Goal: Task Accomplishment & Management: Manage account settings

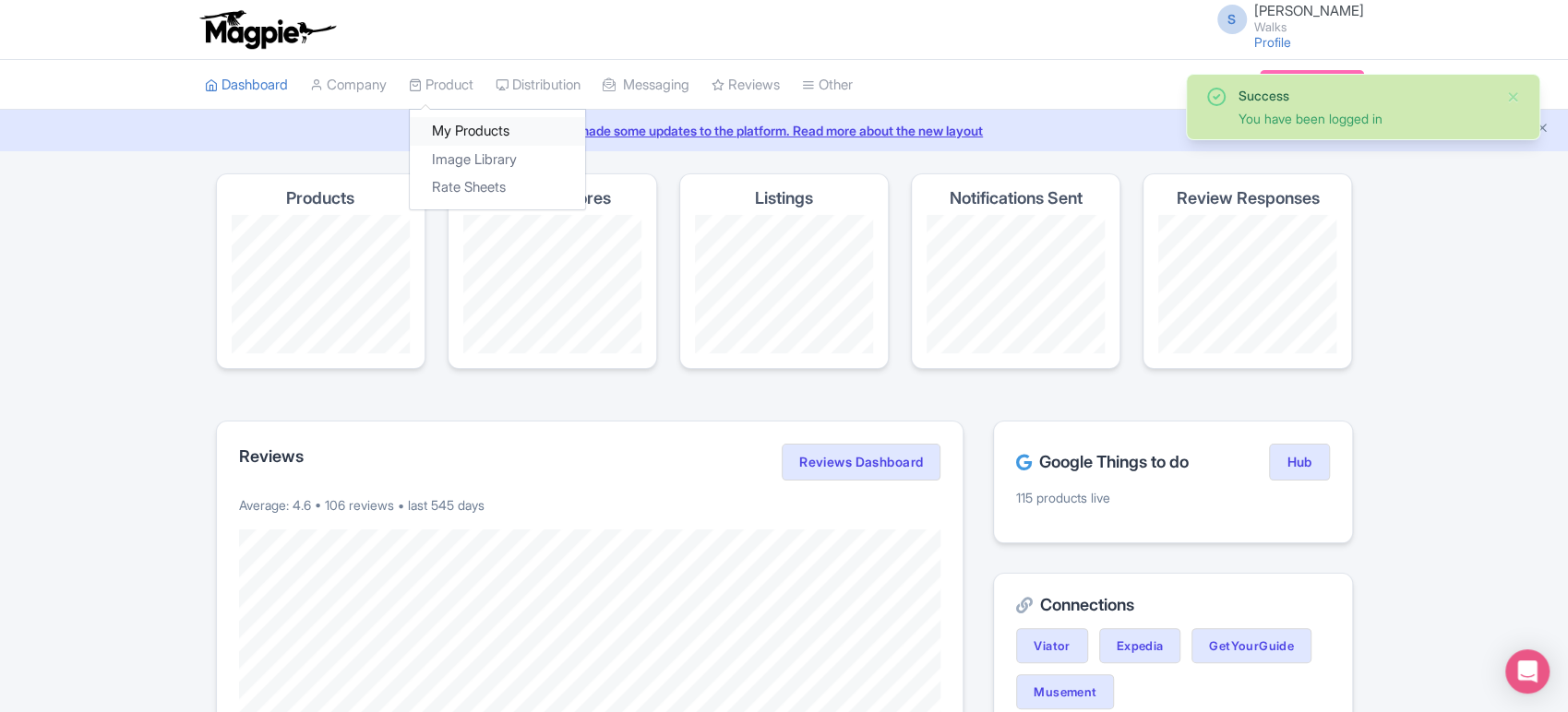
click at [486, 125] on link "My Products" at bounding box center [497, 131] width 176 height 29
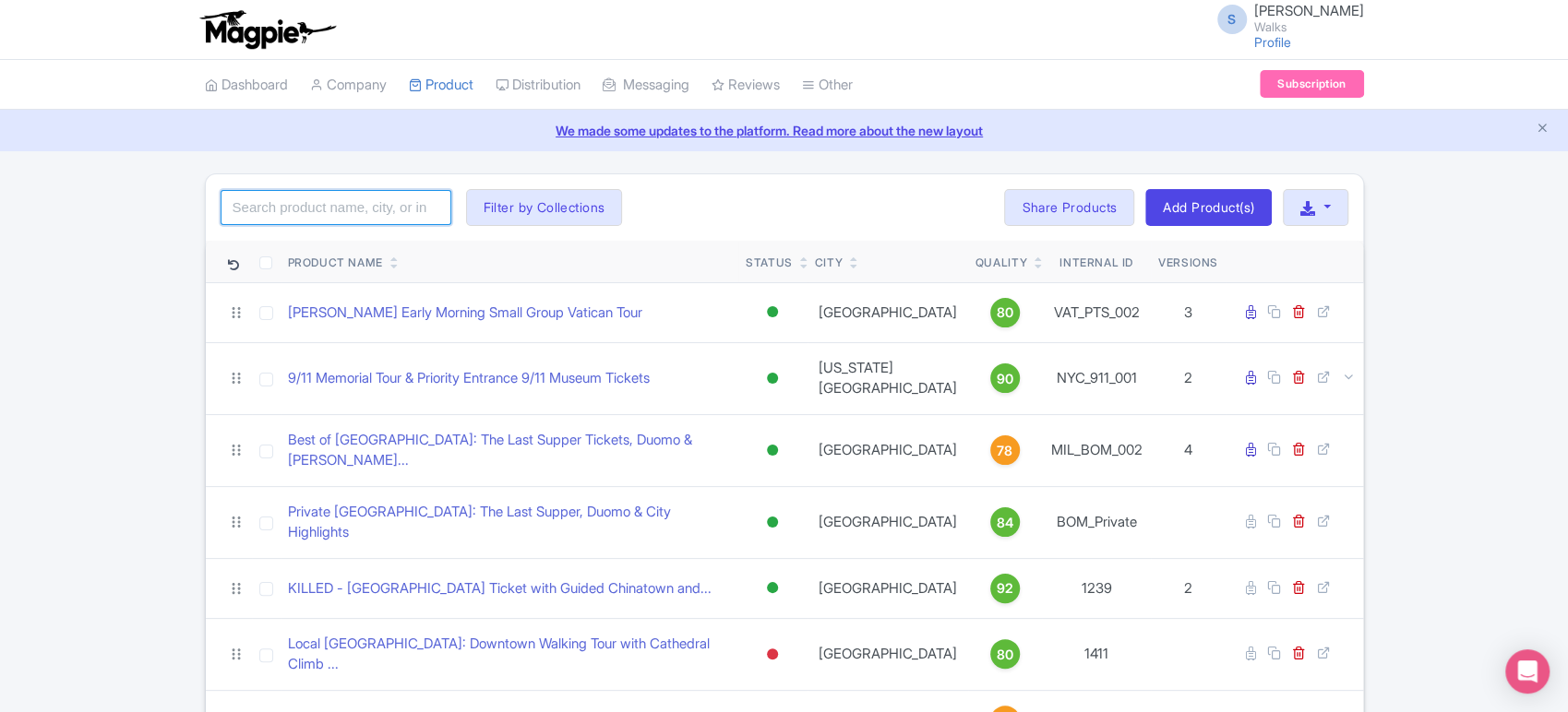
click at [324, 207] on input "search" at bounding box center [336, 207] width 230 height 36
type input "toledo"
click button "Search" at bounding box center [0, 0] width 0 height 0
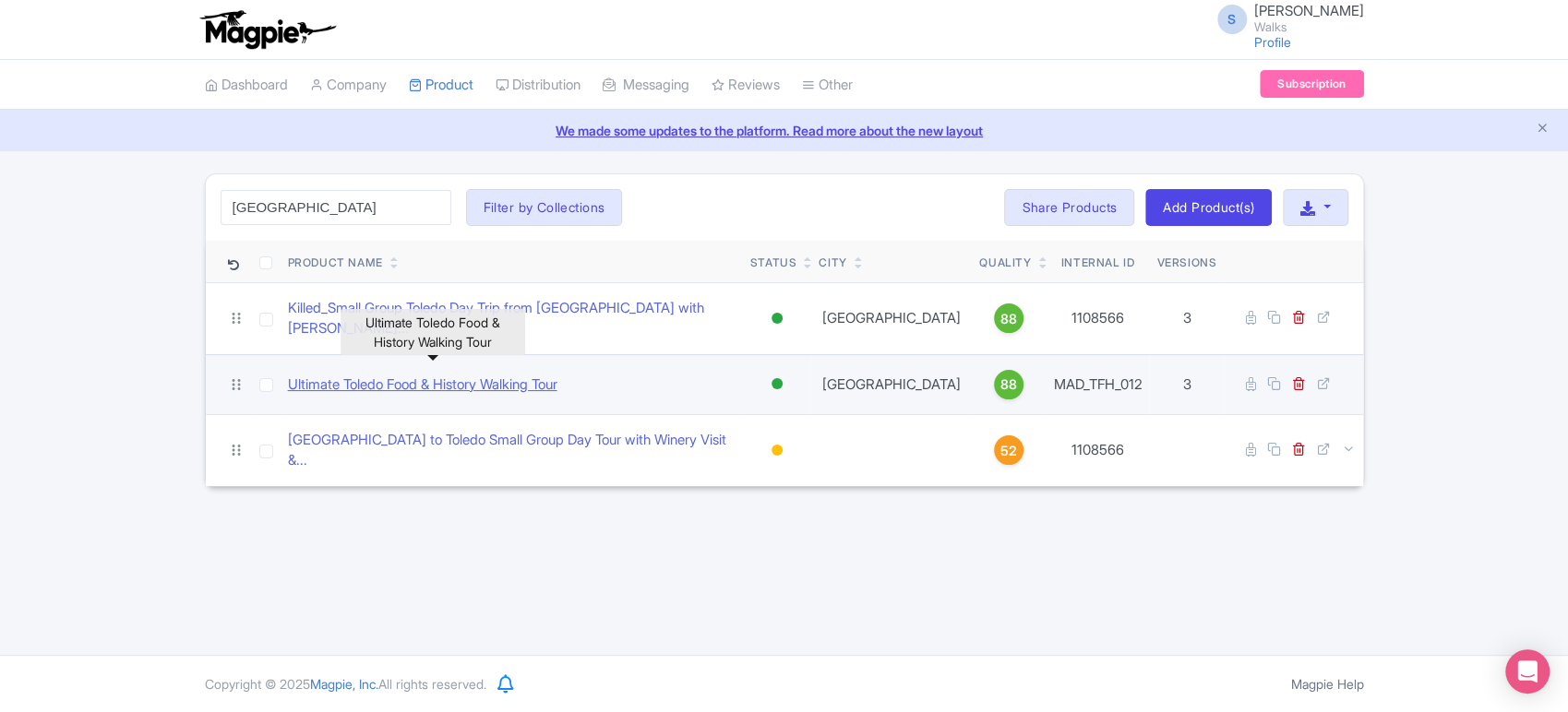
click at [462, 374] on link "Ultimate Toledo Food & History Walking Tour" at bounding box center [422, 385] width 270 height 21
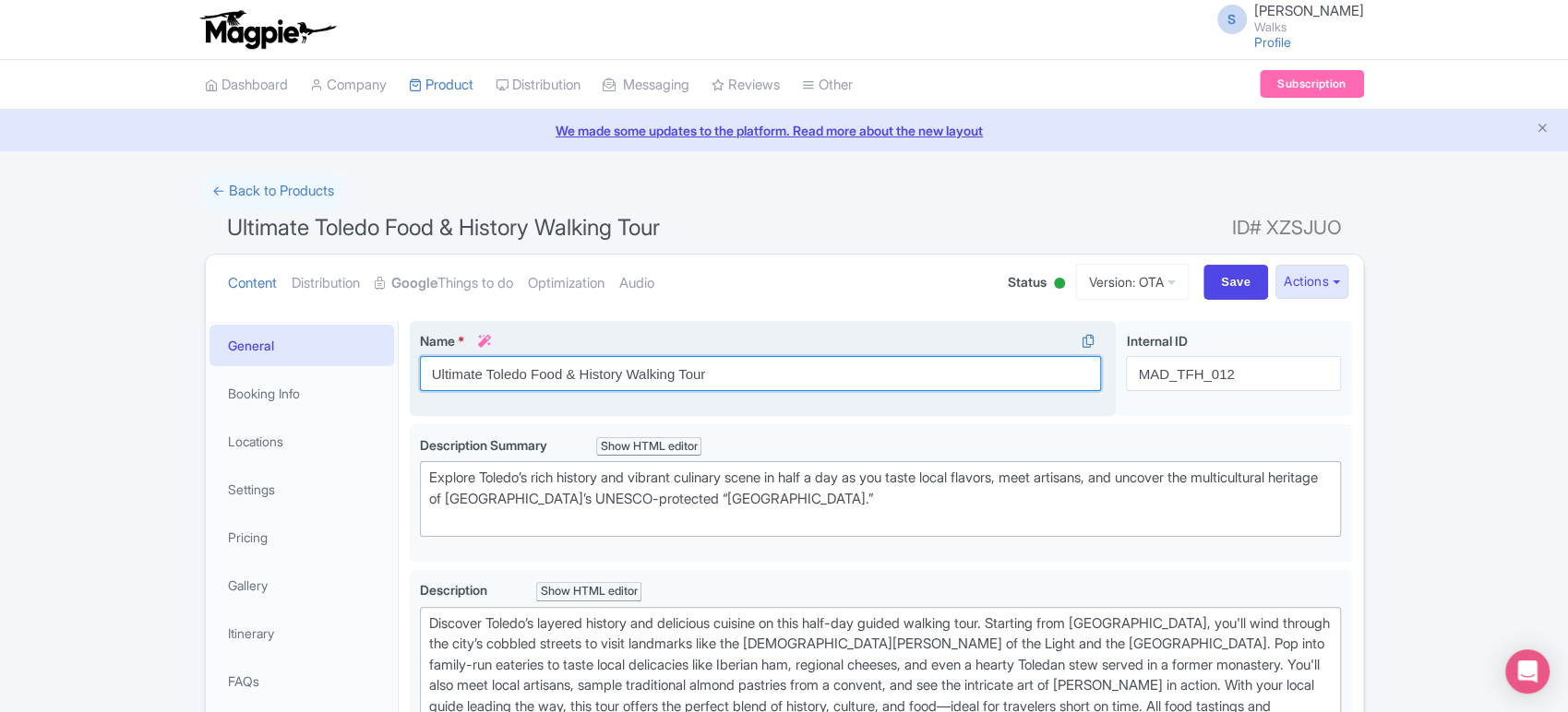
click at [430, 382] on input "Ultimate Toledo Food & History Walking Tour" at bounding box center [760, 373] width 682 height 36
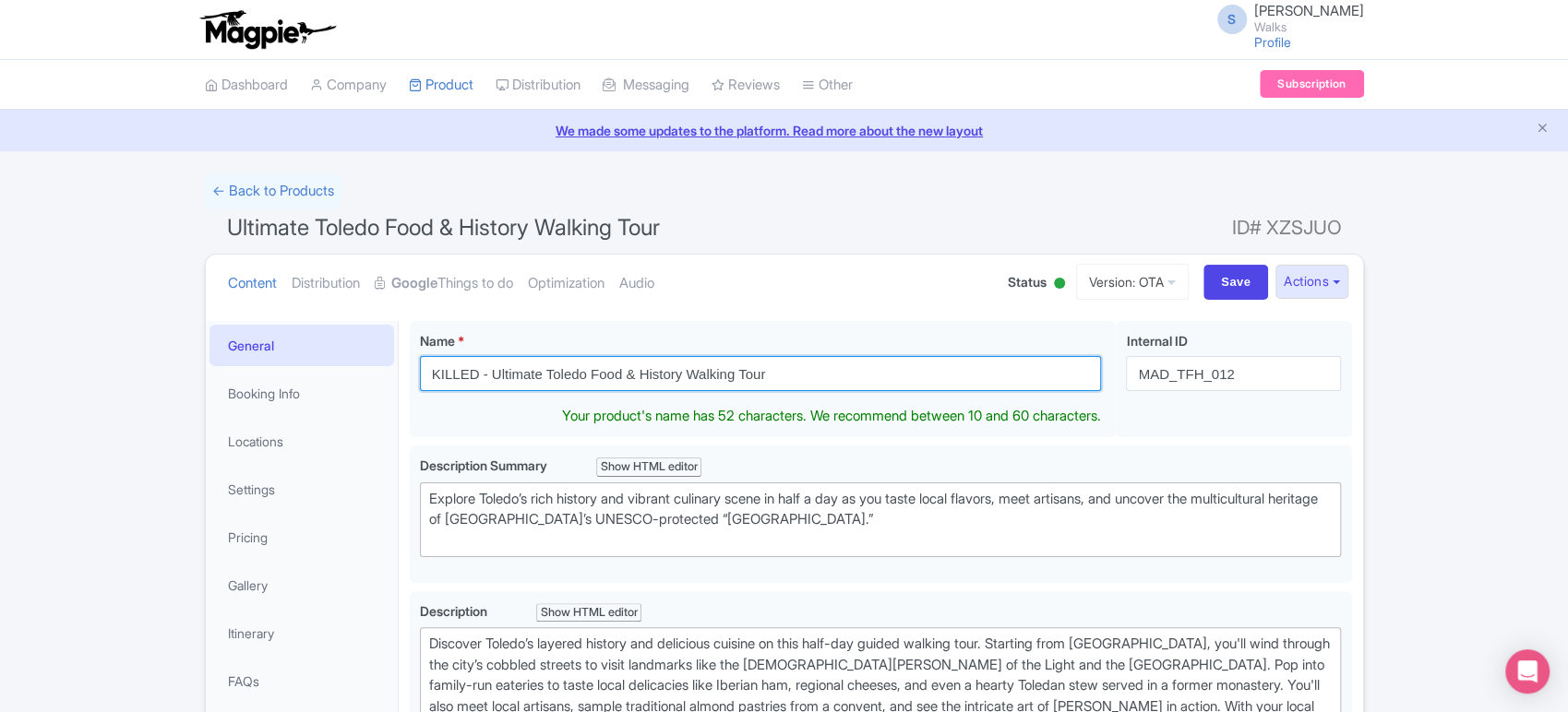
type input "KILLED - Ultimate Toledo Food & History Walking Tour"
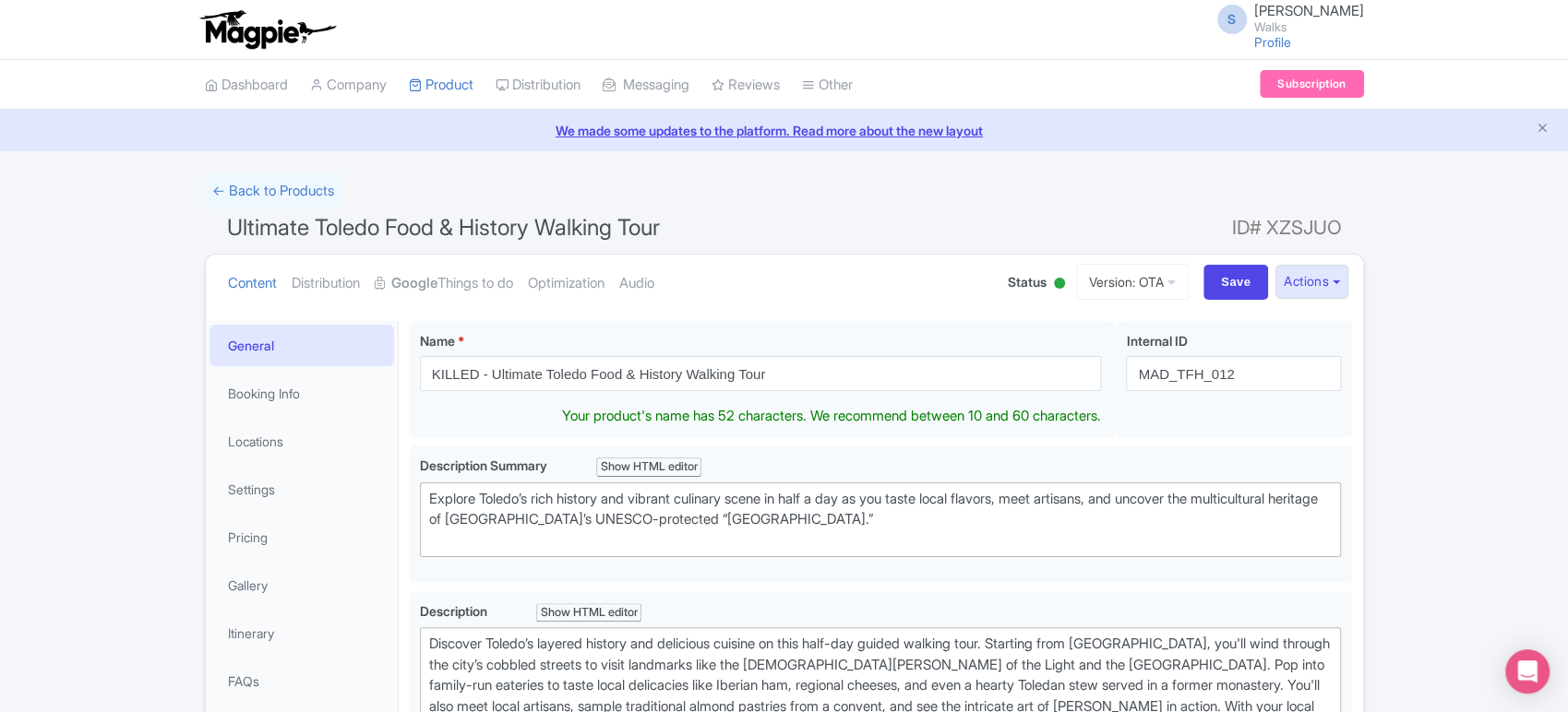
click at [1054, 278] on div at bounding box center [1060, 283] width 12 height 12
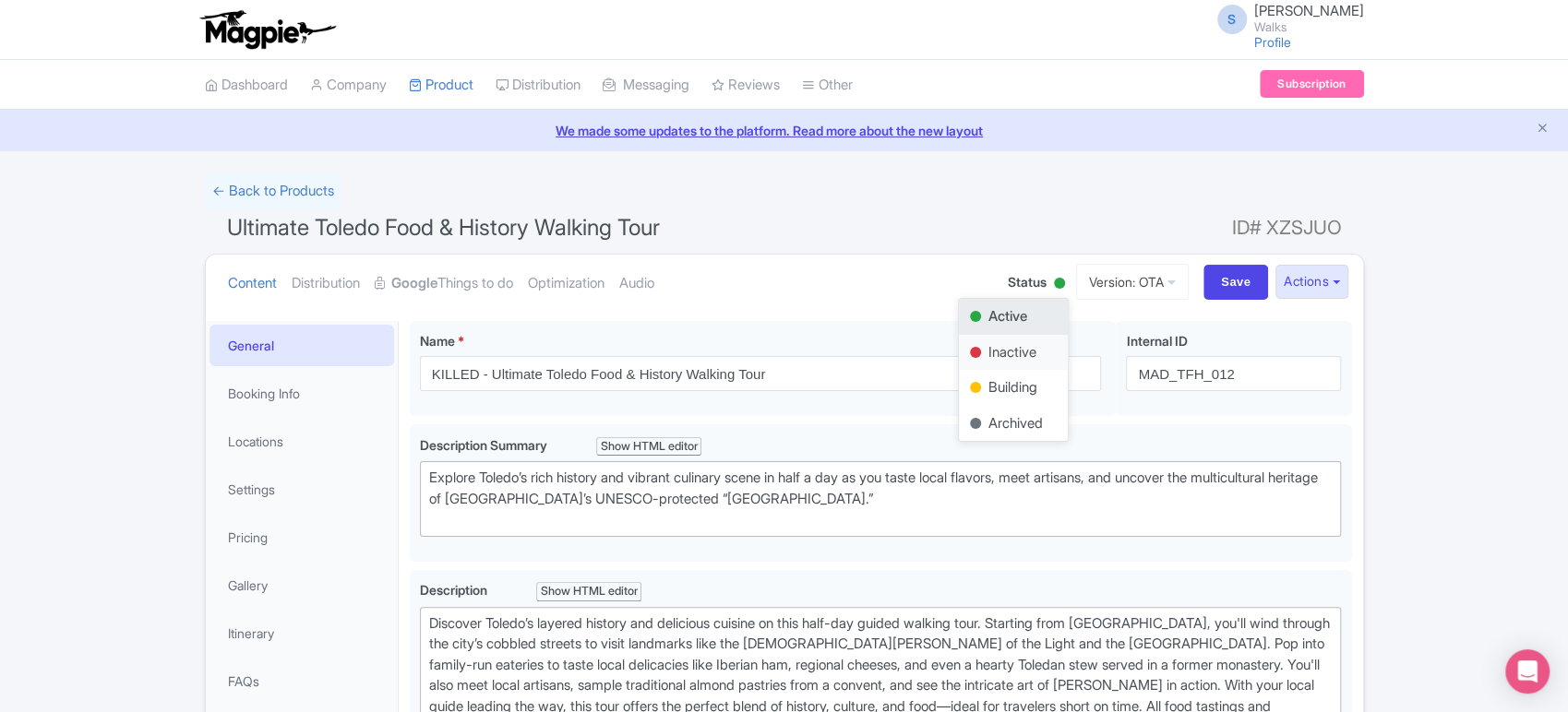
click at [1009, 349] on div "Inactive" at bounding box center [1013, 352] width 109 height 36
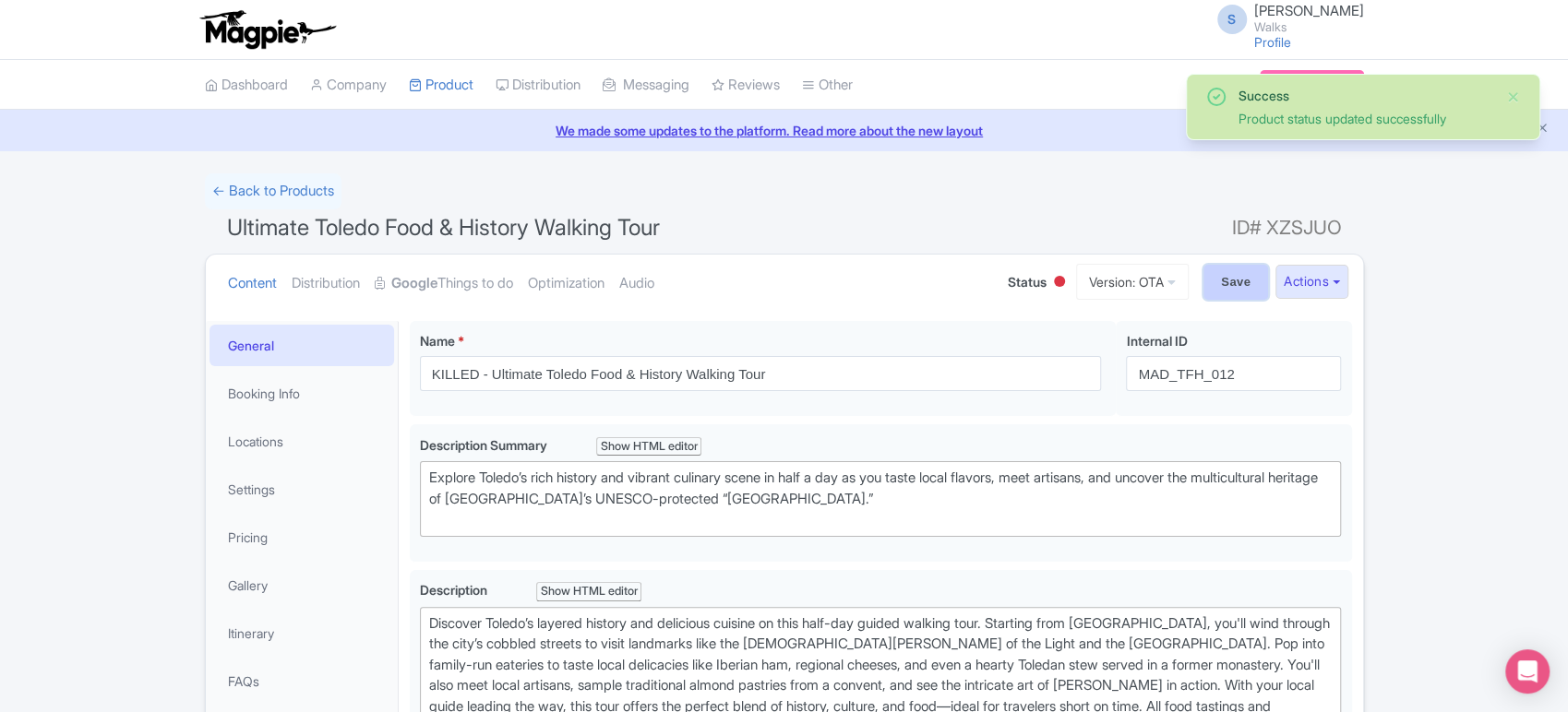
click at [1218, 280] on input "Save" at bounding box center [1235, 282] width 64 height 36
type input "Saving..."
click at [239, 184] on link "← Back to Products" at bounding box center [273, 191] width 136 height 36
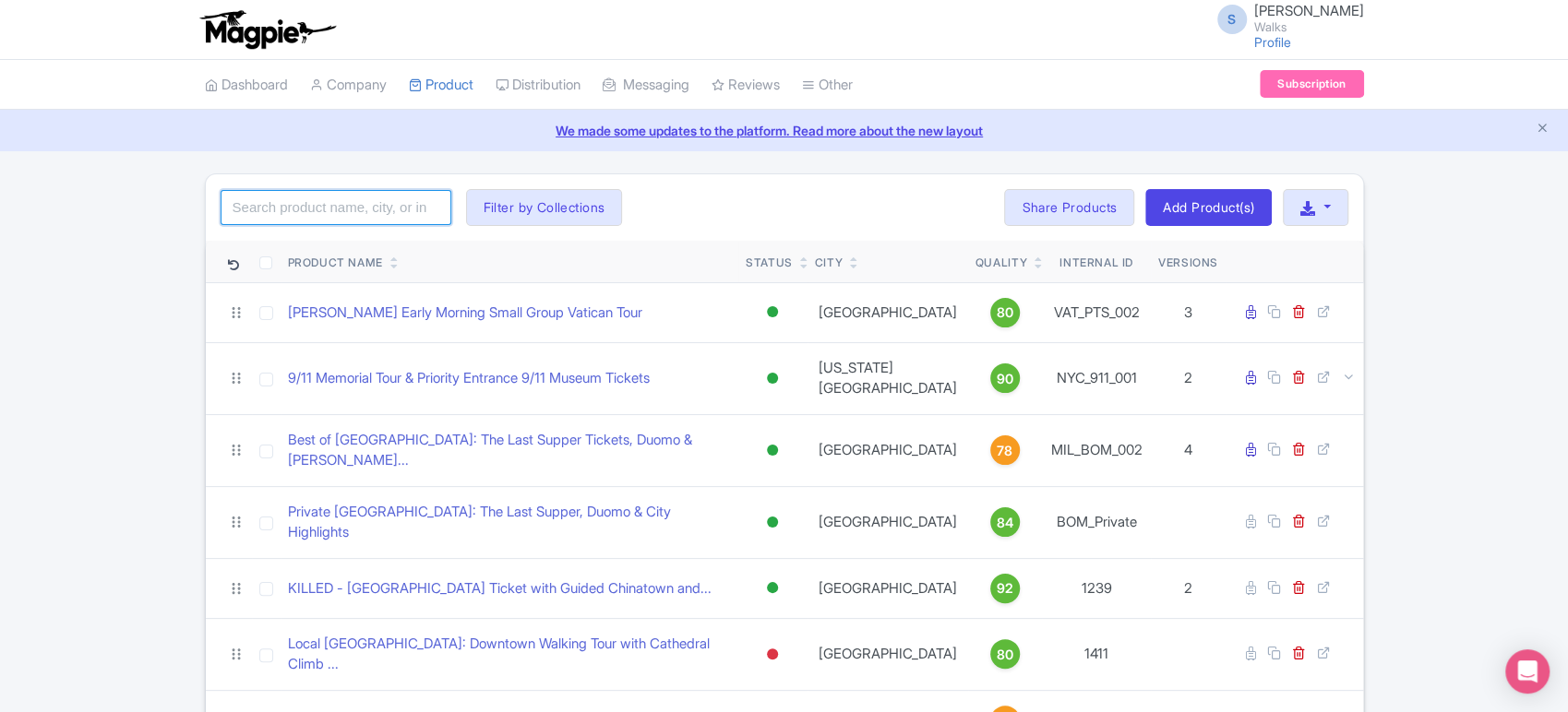
click at [369, 197] on input "search" at bounding box center [336, 207] width 230 height 36
type input "[GEOGRAPHIC_DATA]"
click button "Search" at bounding box center [0, 0] width 0 height 0
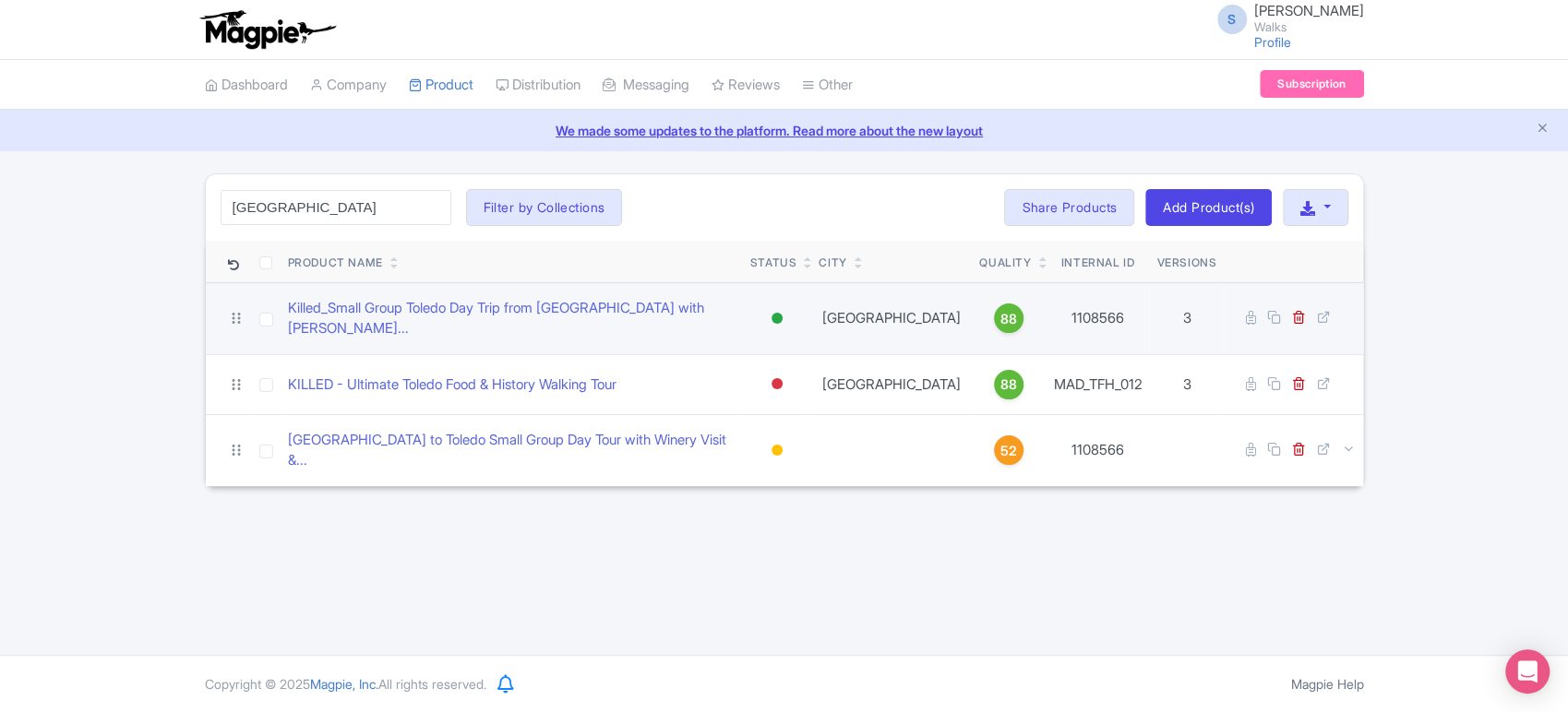
click at [785, 308] on div at bounding box center [777, 319] width 18 height 27
click at [746, 373] on div "Inactive" at bounding box center [730, 385] width 109 height 35
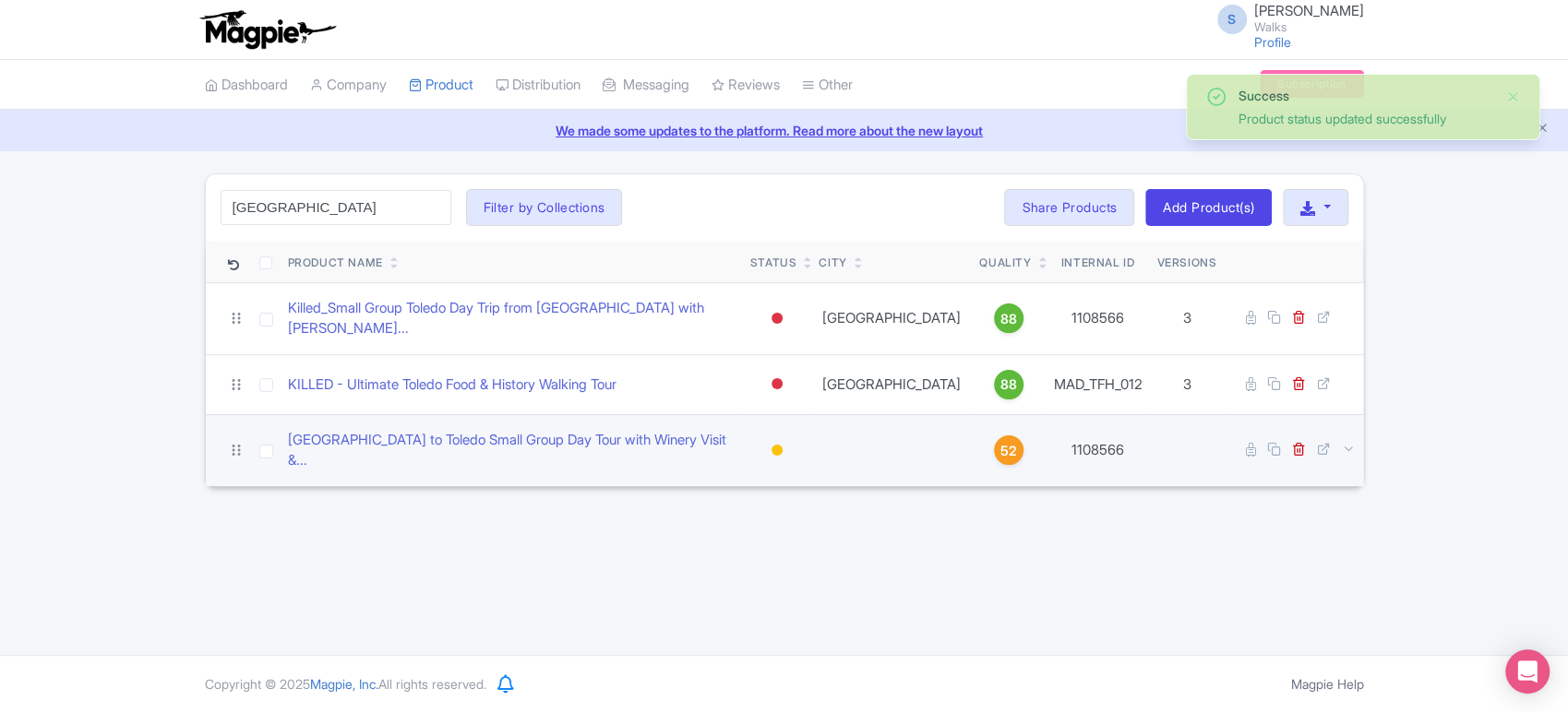
click at [780, 444] on div at bounding box center [777, 450] width 12 height 12
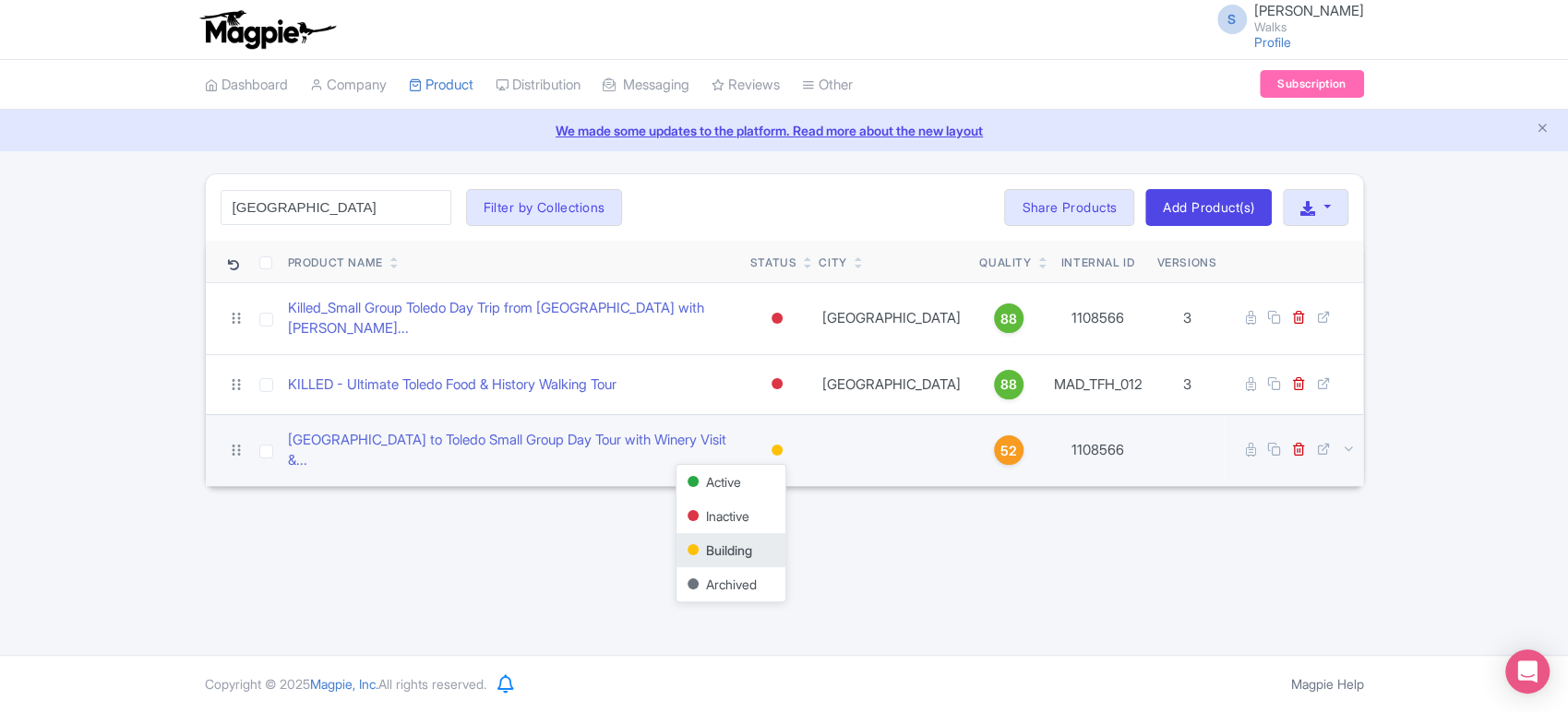
click at [897, 461] on td at bounding box center [891, 450] width 160 height 72
